Goal: Task Accomplishment & Management: Manage account settings

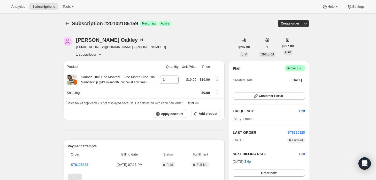
click at [300, 69] on icon at bounding box center [299, 68] width 5 height 5
click at [300, 89] on span "Cancel subscription" at bounding box center [296, 87] width 29 height 4
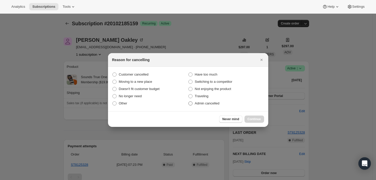
click at [199, 103] on span "Admin cancelled" at bounding box center [207, 103] width 25 height 4
click at [188, 102] on input "Admin cancelled" at bounding box center [188, 101] width 0 height 0
radio input "true"
click at [250, 116] on button "Continue" at bounding box center [254, 119] width 20 height 7
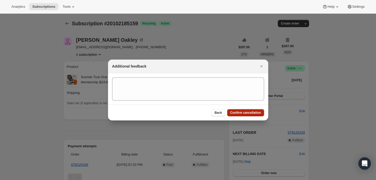
click at [250, 116] on button "Confirm cancellation" at bounding box center [245, 112] width 37 height 7
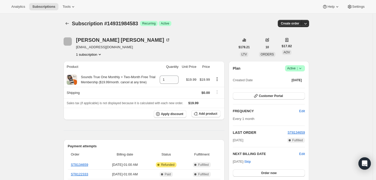
click at [301, 65] on span "Success Active |" at bounding box center [295, 68] width 20 height 6
click at [298, 86] on span "Cancel subscription" at bounding box center [296, 87] width 29 height 4
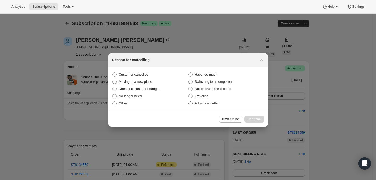
click at [208, 106] on label "Admin cancelled" at bounding box center [226, 103] width 76 height 7
click at [188, 102] on input "Admin cancelled" at bounding box center [188, 101] width 0 height 0
radio input "true"
click at [208, 106] on label "Admin cancelled" at bounding box center [226, 103] width 76 height 7
click at [188, 102] on input "Admin cancelled" at bounding box center [188, 101] width 0 height 0
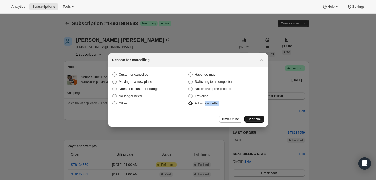
drag, startPoint x: 254, startPoint y: 120, endPoint x: 237, endPoint y: 108, distance: 20.6
click at [254, 120] on span "Continue" at bounding box center [253, 119] width 13 height 4
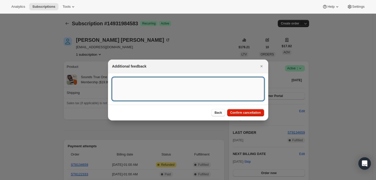
click at [204, 91] on textarea ":rbj:" at bounding box center [188, 88] width 152 height 23
type textarea "Customer requested cancellation and refund."
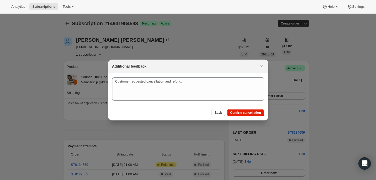
drag, startPoint x: 243, startPoint y: 114, endPoint x: 241, endPoint y: 106, distance: 8.3
click at [243, 114] on span "Confirm cancellation" at bounding box center [245, 113] width 31 height 4
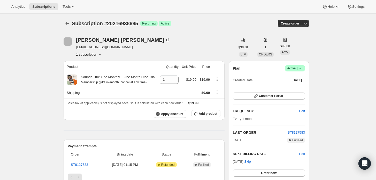
click at [303, 72] on div "Plan Success Active | Created Date Sep 13, 2025" at bounding box center [269, 74] width 72 height 19
click at [301, 69] on icon at bounding box center [299, 68] width 5 height 5
click at [291, 86] on span "Cancel subscription" at bounding box center [296, 87] width 29 height 4
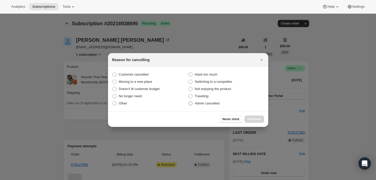
click at [213, 104] on span "Admin cancelled" at bounding box center [207, 103] width 25 height 4
click at [188, 102] on input "Admin cancelled" at bounding box center [188, 101] width 0 height 0
radio input "true"
click at [257, 116] on button "Continue" at bounding box center [254, 119] width 20 height 7
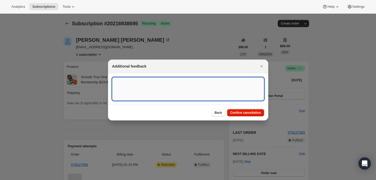
click at [204, 84] on textarea ":rbj:" at bounding box center [188, 88] width 152 height 23
type textarea "Customer cancelled main order."
click at [236, 109] on button "Confirm cancellation" at bounding box center [245, 112] width 37 height 7
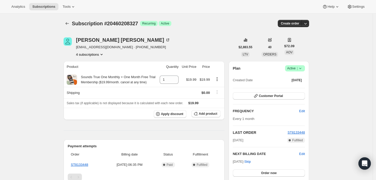
click at [300, 67] on icon at bounding box center [299, 68] width 5 height 5
click at [293, 86] on span "Cancel subscription" at bounding box center [296, 87] width 29 height 4
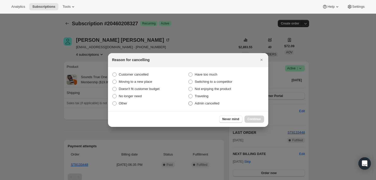
click at [206, 103] on span "Admin cancelled" at bounding box center [207, 103] width 25 height 4
click at [188, 102] on input "Admin cancelled" at bounding box center [188, 101] width 0 height 0
radio input "true"
click at [255, 120] on span "Continue" at bounding box center [253, 119] width 13 height 4
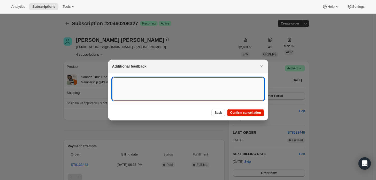
click at [160, 85] on textarea ":rbj:" at bounding box center [188, 88] width 152 height 23
type textarea "Customer requested cancellation"
click at [246, 114] on span "Confirm cancellation" at bounding box center [245, 113] width 31 height 4
